Goal: Information Seeking & Learning: Learn about a topic

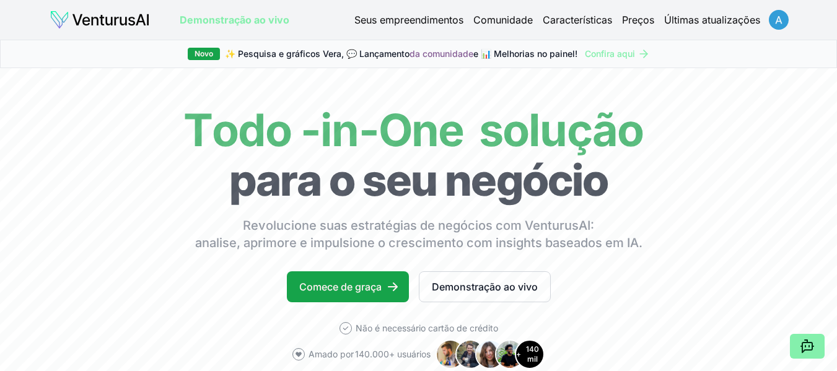
click at [779, 21] on html "Valorizamos sua privacidade Utilizamos cookies para melhorar sua experiência de…" at bounding box center [418, 185] width 837 height 371
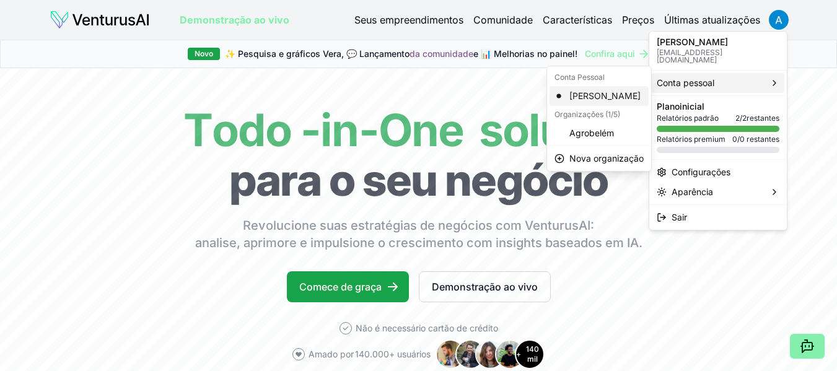
click at [602, 90] on font "[PERSON_NAME]" at bounding box center [604, 95] width 71 height 11
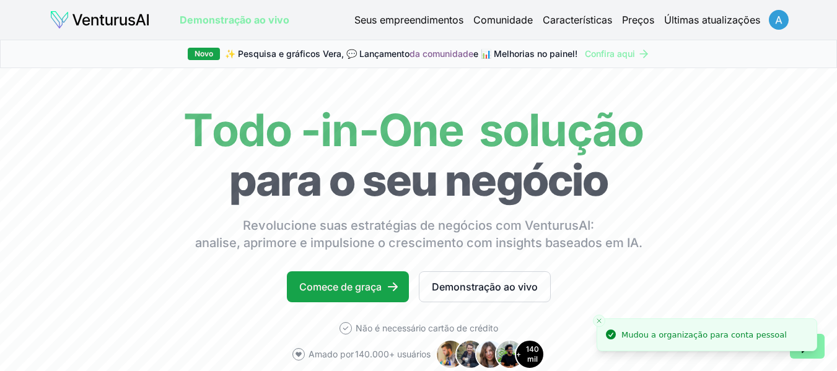
click at [775, 19] on html "Valorizamos sua privacidade Utilizamos cookies para melhorar sua experiência de…" at bounding box center [418, 185] width 837 height 371
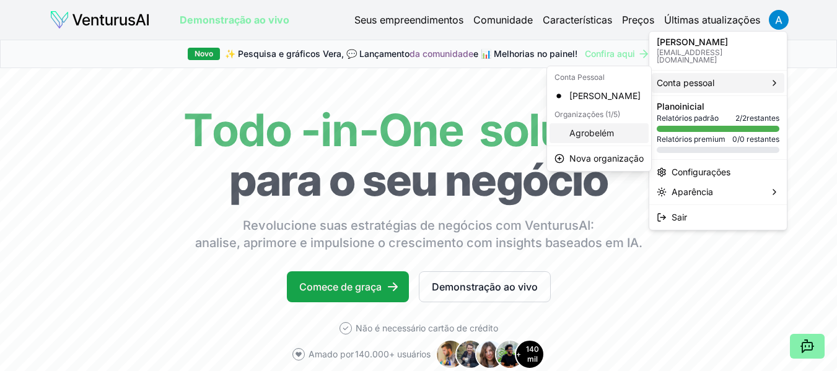
click at [592, 130] on font "Agrobelém" at bounding box center [591, 133] width 45 height 11
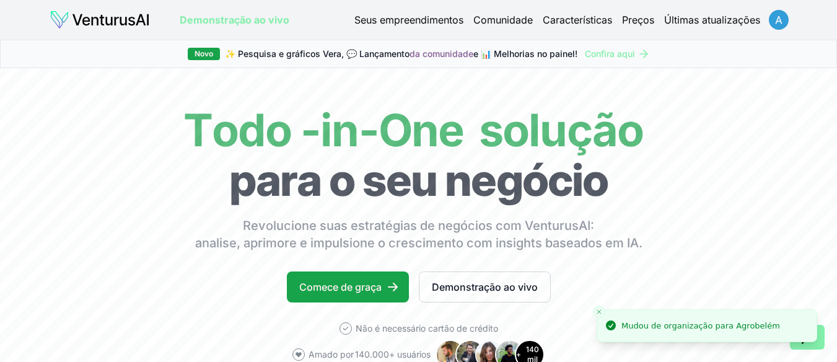
click at [770, 21] on html "Valorizamos sua privacidade Utilizamos cookies para melhorar sua experiência de…" at bounding box center [418, 181] width 837 height 362
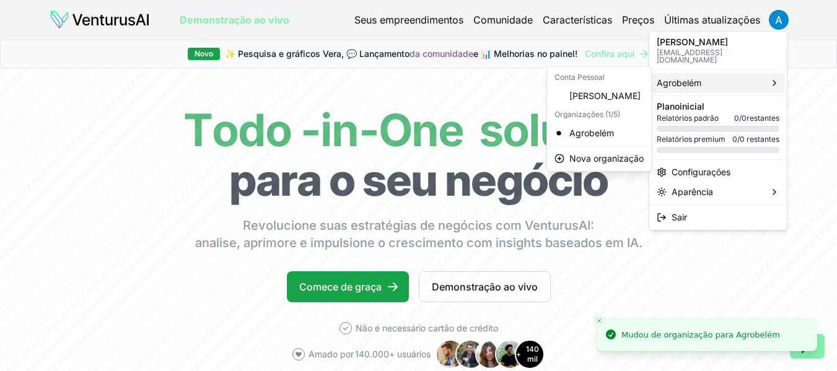
click at [672, 77] on font "Agrobelém" at bounding box center [679, 82] width 45 height 11
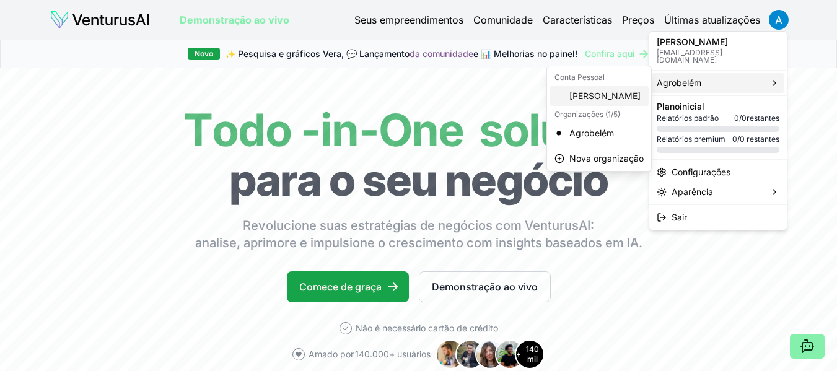
click at [608, 94] on font "[PERSON_NAME]" at bounding box center [604, 95] width 71 height 11
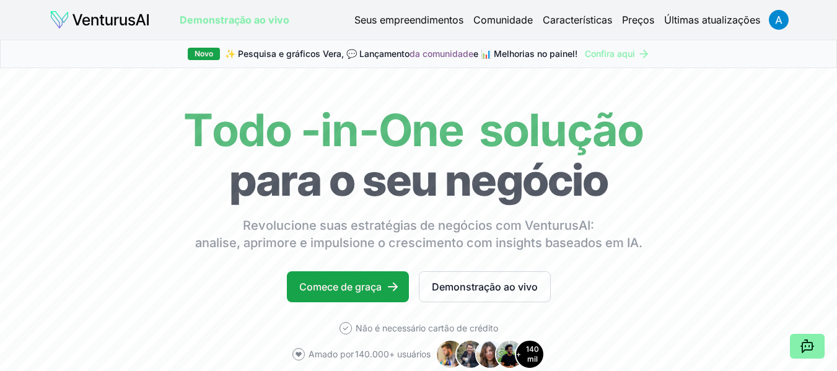
click at [375, 24] on font "Seus empreendimentos" at bounding box center [408, 20] width 109 height 12
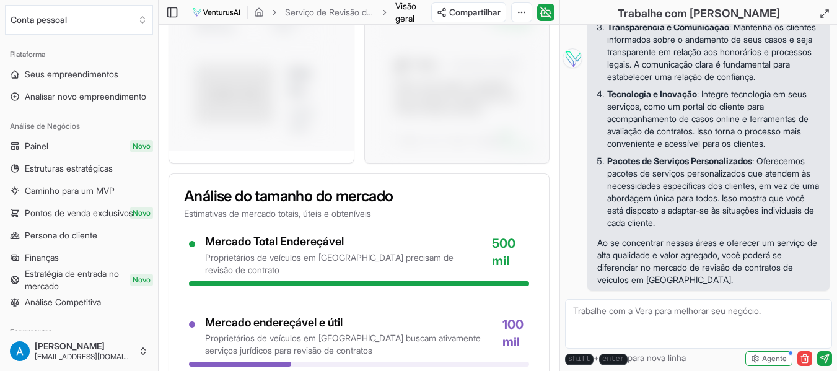
scroll to position [1053, 0]
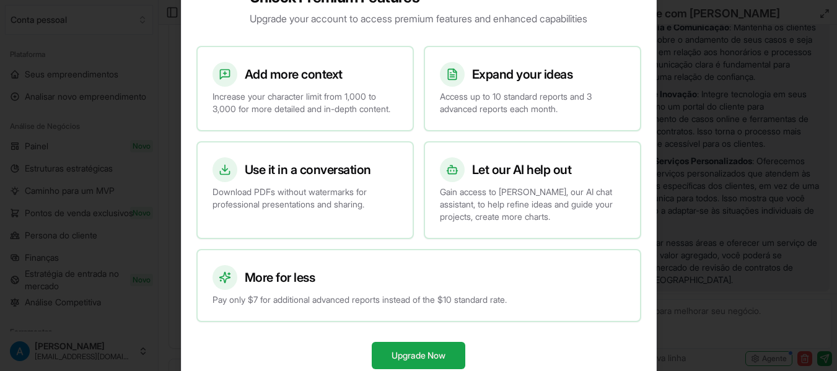
click at [684, 210] on div at bounding box center [418, 185] width 837 height 371
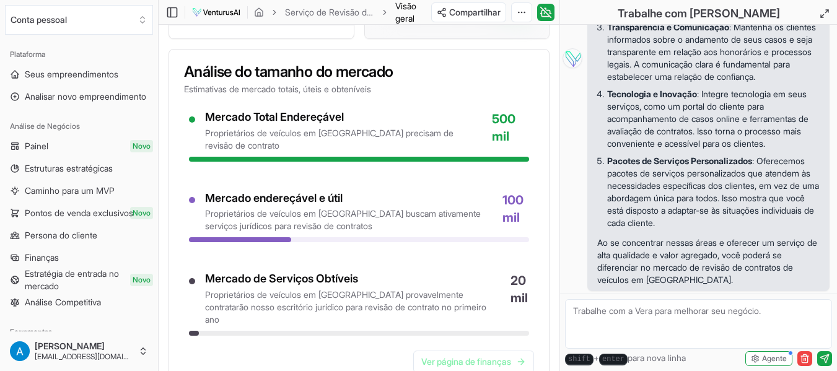
scroll to position [681, 0]
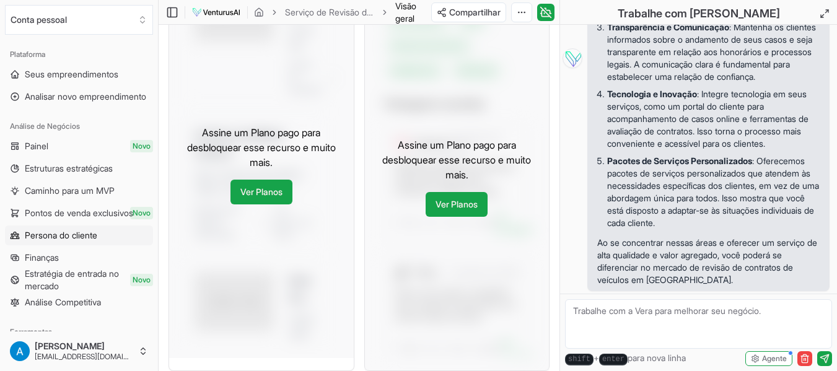
click at [53, 234] on font "Persona do cliente" at bounding box center [61, 235] width 72 height 11
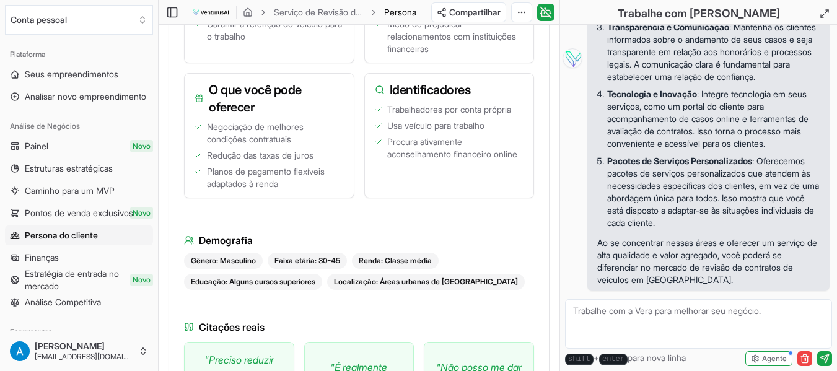
scroll to position [434, 0]
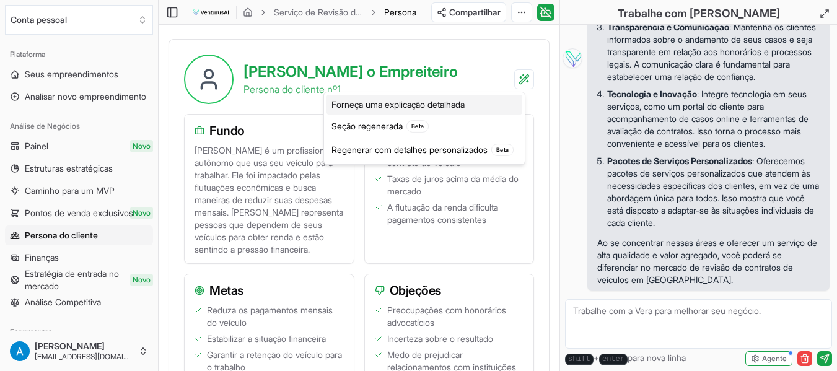
click at [401, 102] on font "Forneça uma explicação detalhada" at bounding box center [397, 104] width 133 height 11
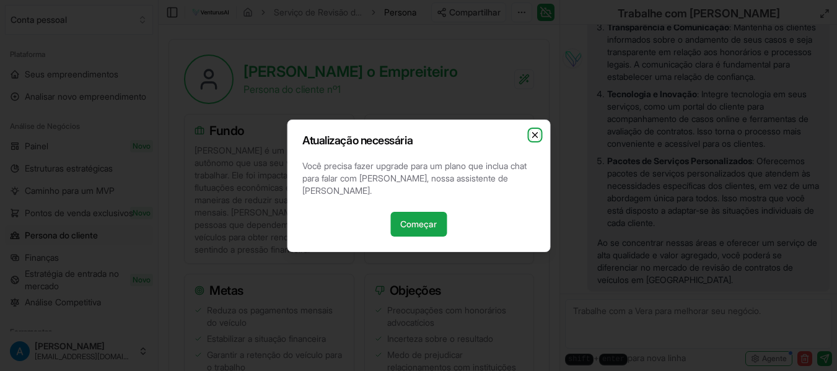
click at [538, 139] on icon "button" at bounding box center [535, 135] width 10 height 10
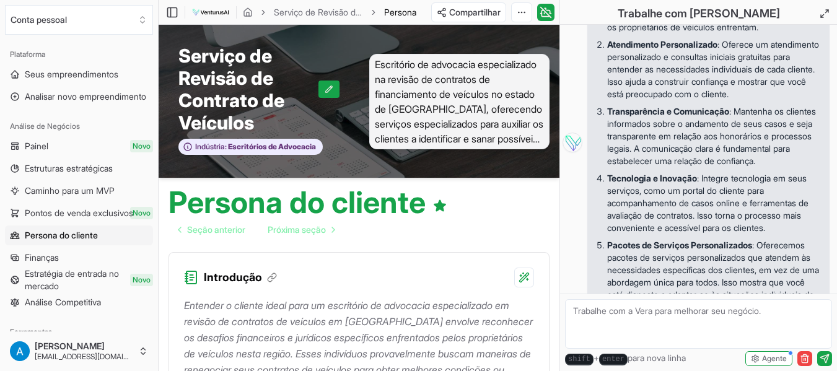
scroll to position [0, 0]
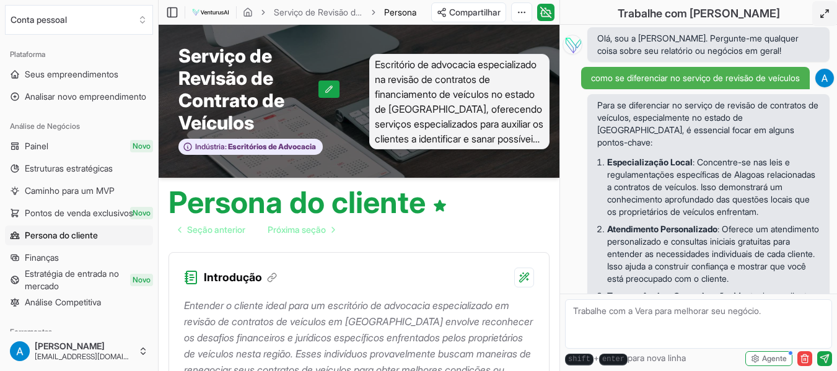
click at [818, 17] on button at bounding box center [824, 13] width 25 height 25
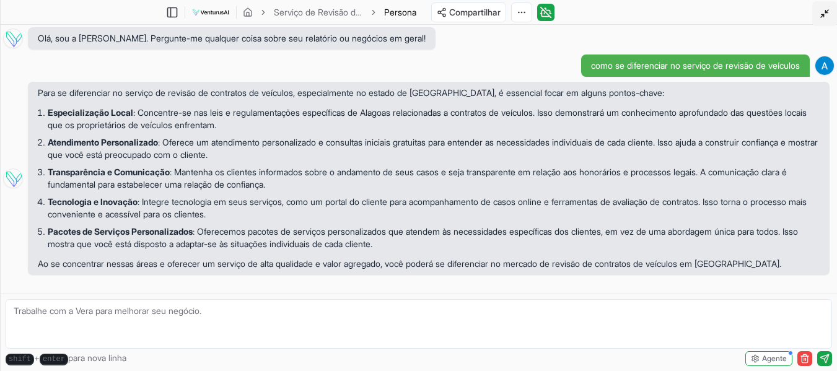
click at [816, 13] on button at bounding box center [824, 13] width 25 height 25
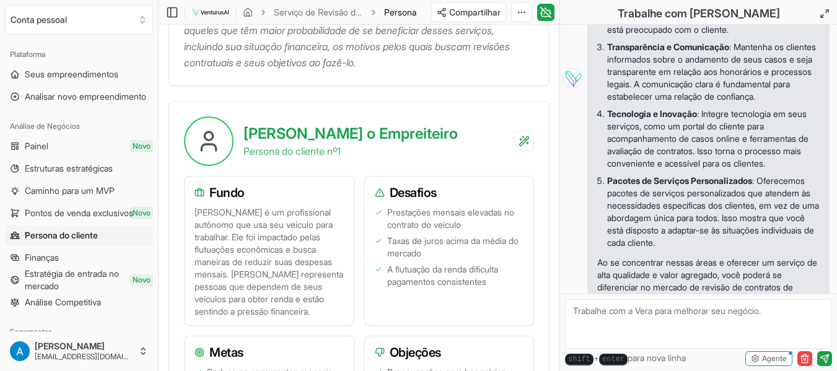
scroll to position [207, 0]
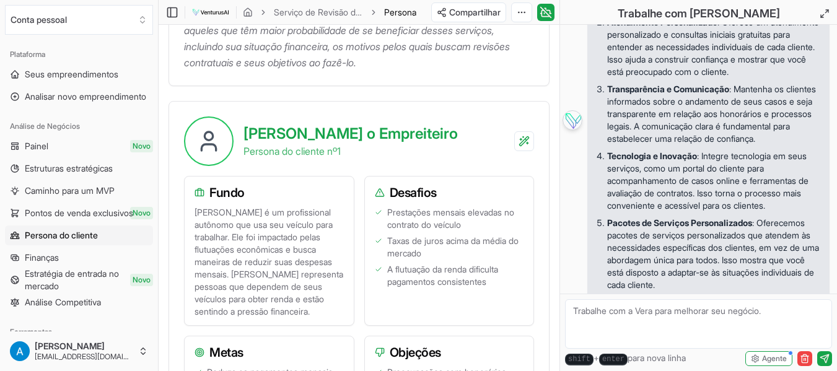
click at [572, 130] on img at bounding box center [572, 120] width 20 height 20
click at [571, 130] on img at bounding box center [572, 120] width 20 height 20
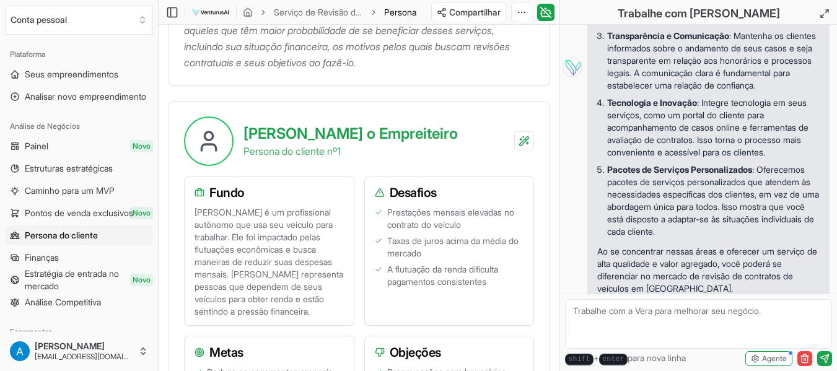
scroll to position [331, 0]
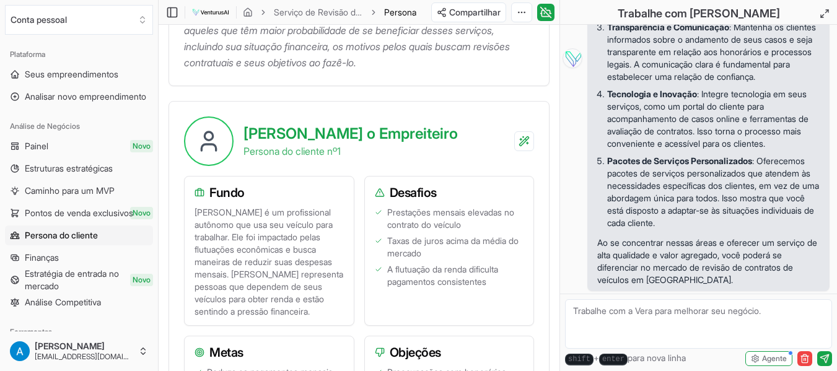
click at [624, 318] on textarea at bounding box center [698, 324] width 267 height 50
click at [758, 356] on icon "button" at bounding box center [755, 358] width 9 height 9
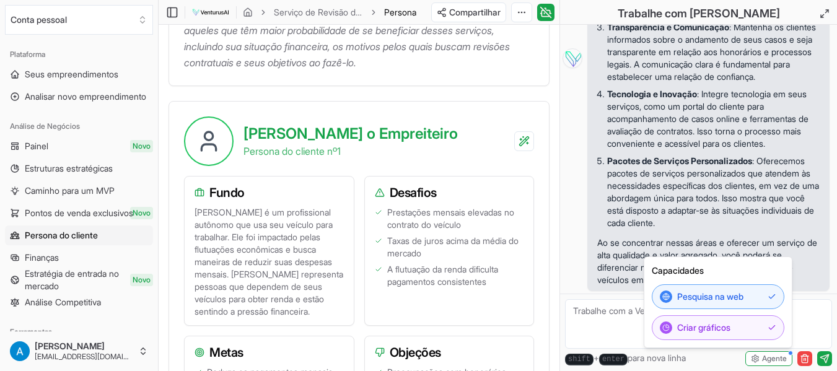
click at [458, 196] on h3 "Desafios" at bounding box center [449, 192] width 149 height 17
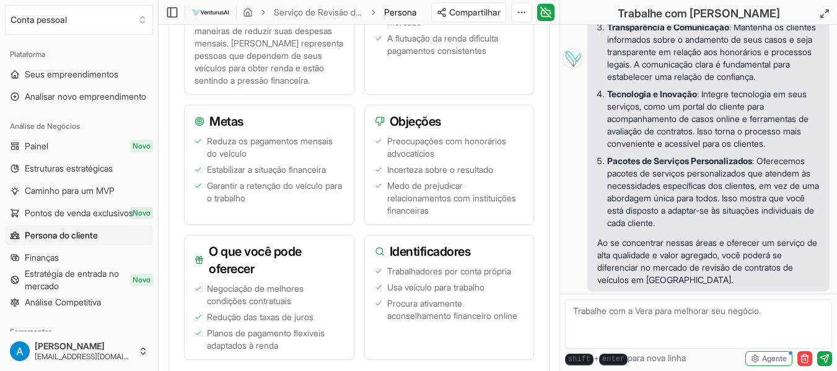
scroll to position [619, 0]
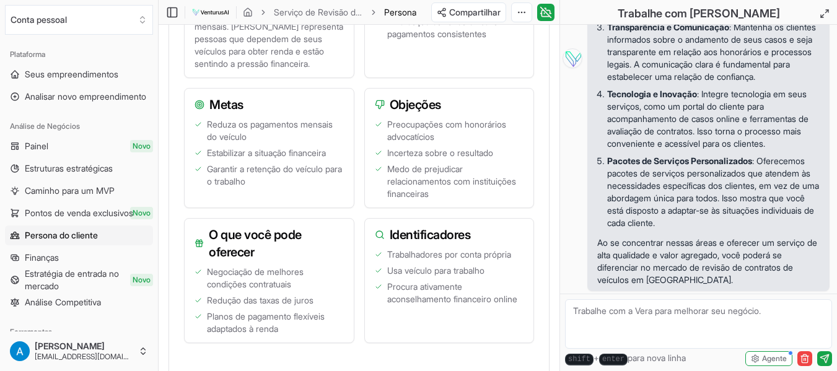
click at [358, 184] on div "Fundo Carlos é um profissional autônomo que usa seu veículo para trabalhar. Ele…" at bounding box center [359, 140] width 350 height 425
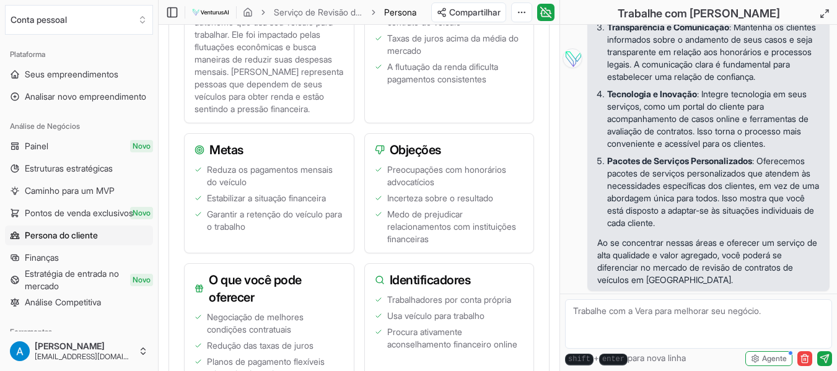
scroll to position [372, 0]
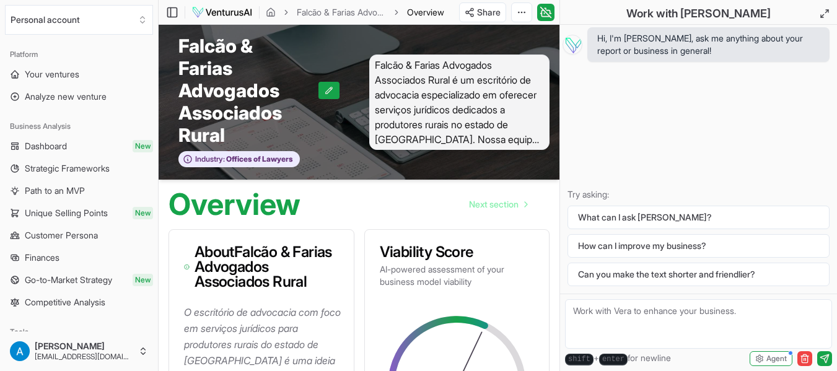
click at [167, 212] on div "Overview Next section" at bounding box center [359, 200] width 401 height 40
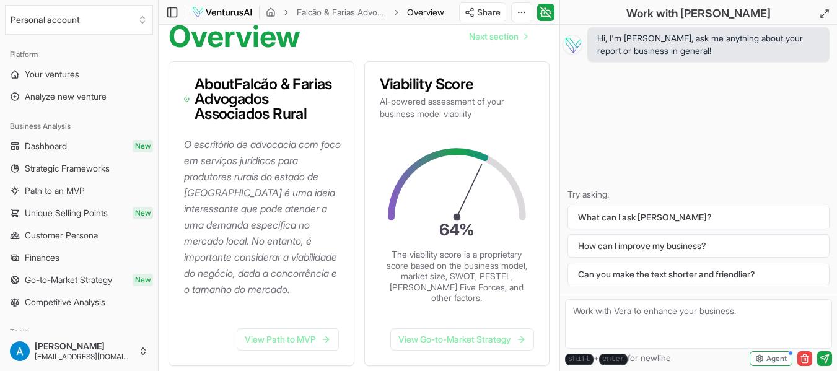
scroll to position [186, 0]
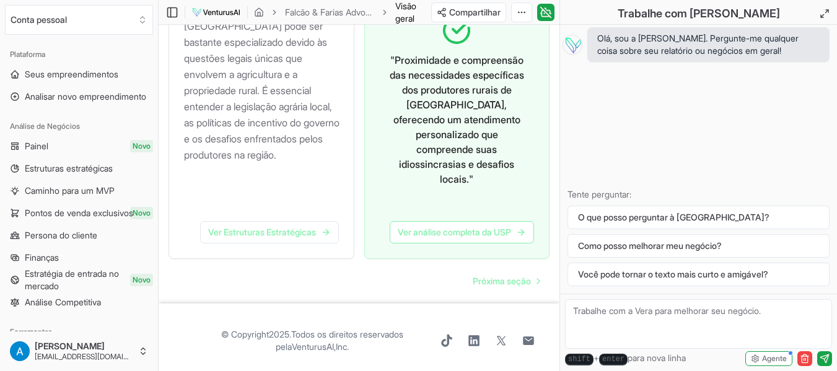
scroll to position [1428, 0]
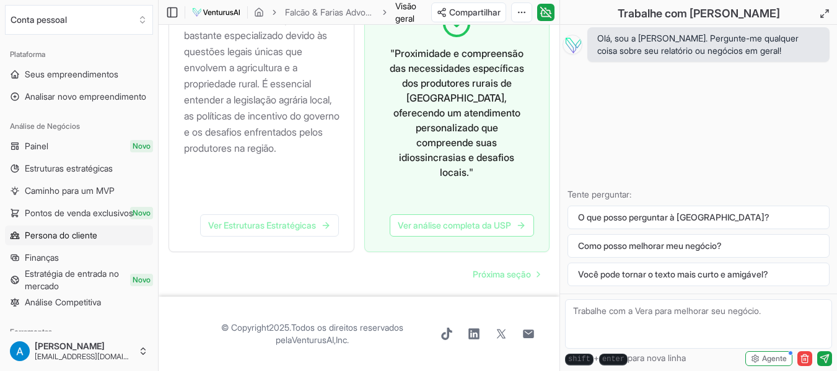
click at [84, 231] on font "Persona do cliente" at bounding box center [61, 235] width 72 height 11
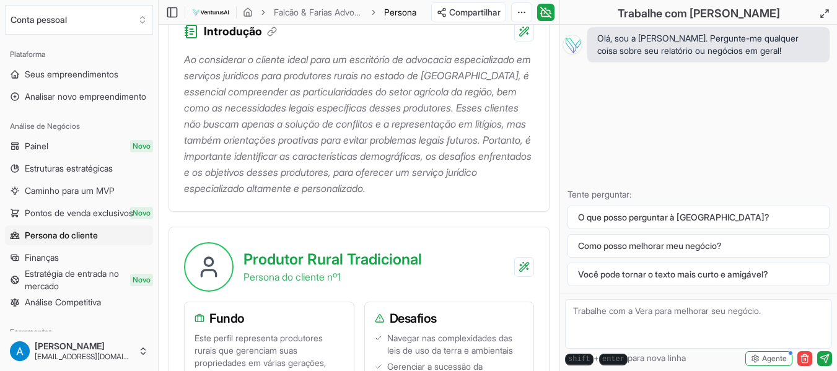
scroll to position [495, 0]
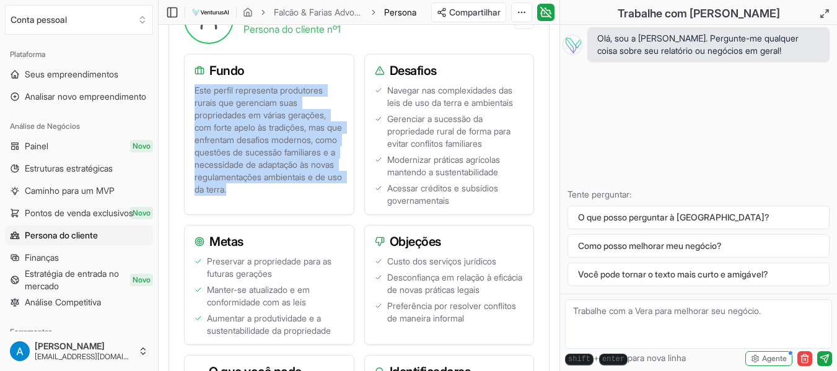
drag, startPoint x: 196, startPoint y: 111, endPoint x: 257, endPoint y: 214, distance: 119.7
click at [257, 196] on p "Este perfil representa produtores rurais que gerenciam suas propriedades em vár…" at bounding box center [268, 139] width 149 height 111
copy font "Este perfil representa produtores rurais que gerenciam suas propriedades em vár…"
click at [261, 104] on font "Este perfil representa produtores rurais que gerenciam suas propriedades em vár…" at bounding box center [269, 140] width 150 height 110
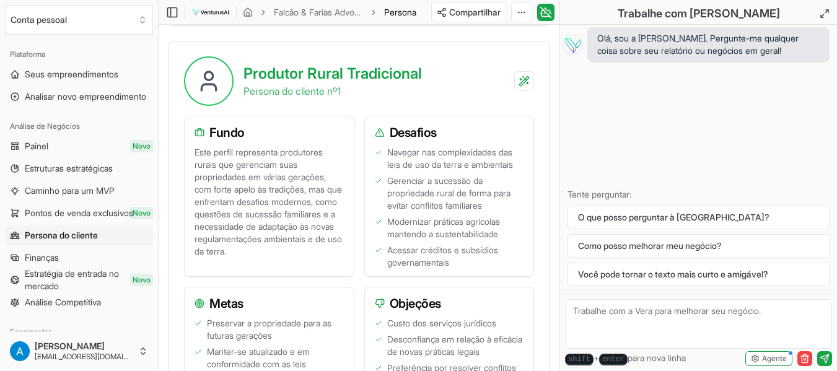
click at [284, 141] on h3 "Fundo" at bounding box center [268, 132] width 149 height 17
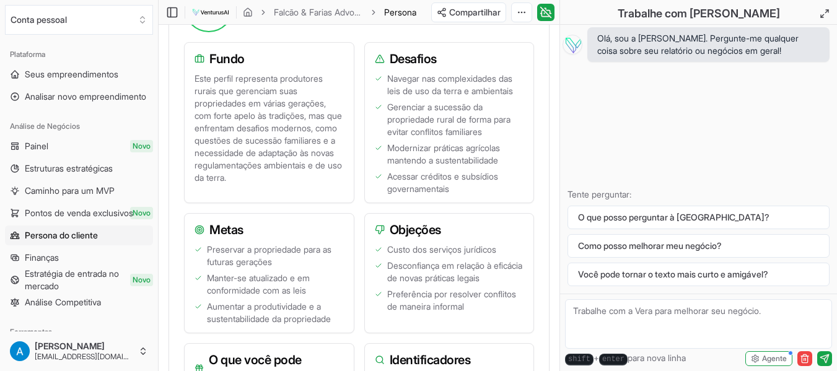
scroll to position [442, 0]
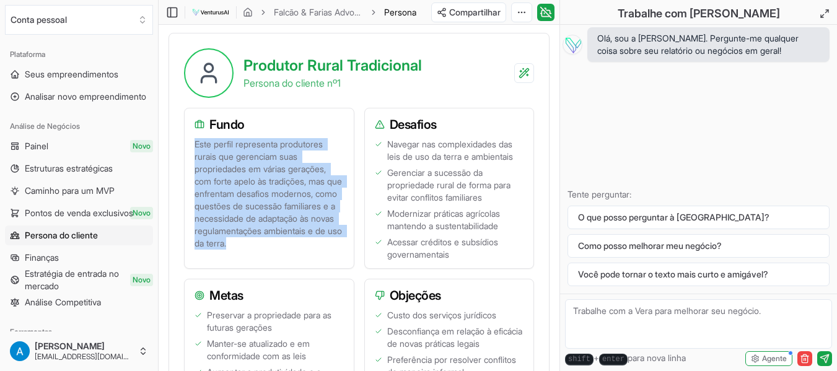
drag, startPoint x: 197, startPoint y: 160, endPoint x: 273, endPoint y: 283, distance: 144.6
click at [273, 268] on div "Este perfil representa produtores rurais que gerenciam suas propriedades em vár…" at bounding box center [269, 203] width 169 height 130
copy font "Este perfil representa produtores rurais que gerenciam suas propriedades em vár…"
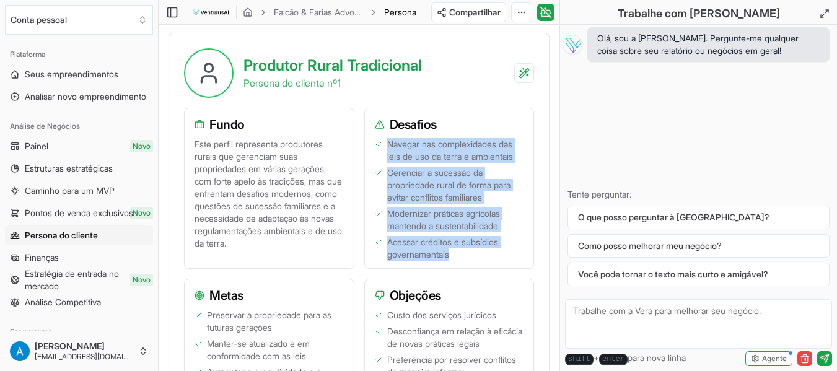
drag, startPoint x: 388, startPoint y: 159, endPoint x: 466, endPoint y: 265, distance: 131.7
click at [466, 261] on ul "Navegar nas complexidades das leis de uso da terra e ambientais Gerenciar a suc…" at bounding box center [449, 199] width 149 height 123
copy ul "Navegar nas complexidades das leis de uso da terra e ambientais Gerenciar a suc…"
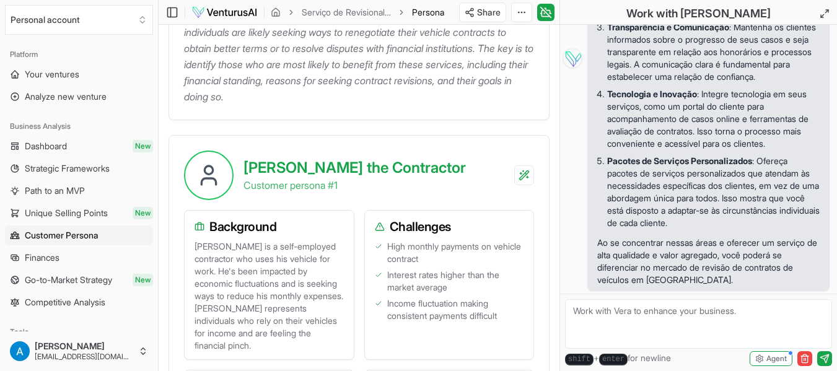
scroll to position [372, 0]
